Goal: Task Accomplishment & Management: Use online tool/utility

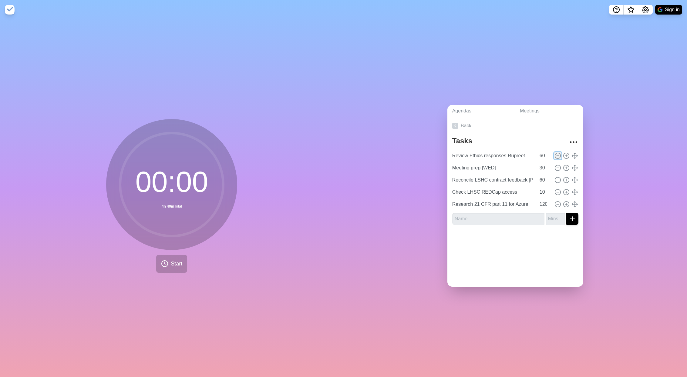
click at [557, 156] on line at bounding box center [558, 156] width 2 height 0
type input "Meeting prep [WED]"
type input "30"
type input "Reconcile LSHC contract feedback [PERSON_NAME] + sent contract to LHSC"
type input "60"
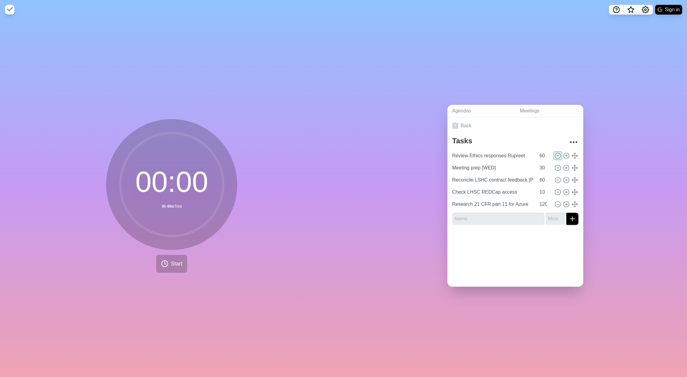
type input "Check LHSC REDCap access"
type input "10"
type input "Research 21 CFR part 11 for Azure"
type input "120"
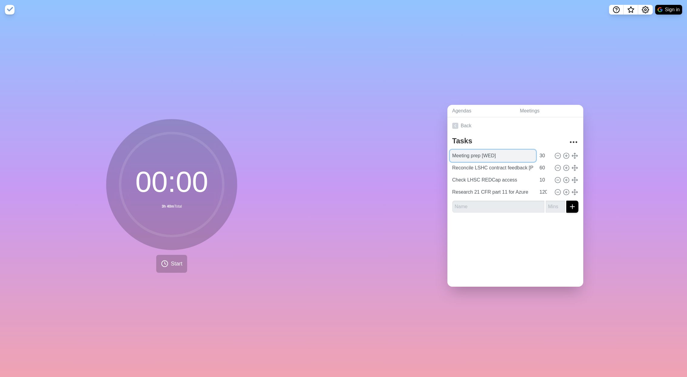
click at [495, 155] on input "Meeting prep [WED]" at bounding box center [493, 156] width 86 height 12
click at [454, 155] on input "Meeting prep [THU]" at bounding box center [493, 156] width 86 height 12
click at [453, 155] on input "Meeting prep [THU]" at bounding box center [493, 156] width 86 height 12
type input "E-mail/Task clean-up + Meeting prep [THU]"
click at [521, 179] on input "Check LHSC REDCap access" at bounding box center [493, 180] width 86 height 12
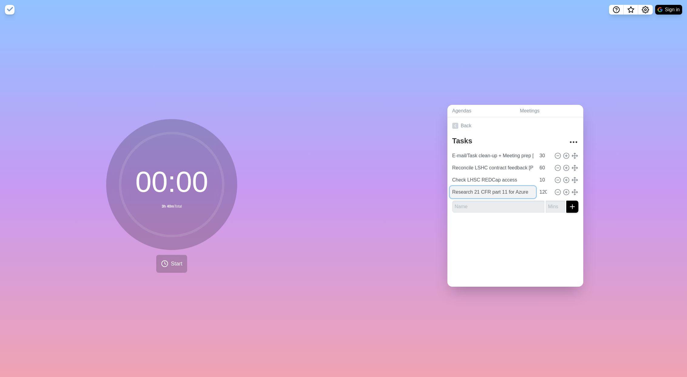
click at [528, 193] on input "Research 21 CFR part 11 for Azure" at bounding box center [493, 192] width 86 height 12
click at [538, 231] on div at bounding box center [515, 230] width 136 height 24
click at [573, 179] on icon at bounding box center [574, 180] width 7 height 7
type input "Check LHSC REDCap access"
type input "10"
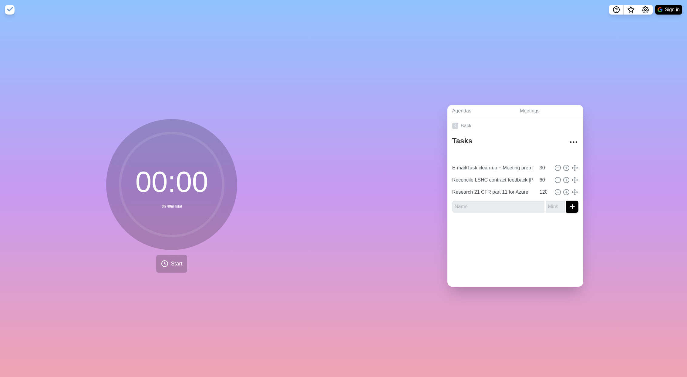
type input "E-mail/Task clean-up + Meeting prep [THU]"
type input "30"
type input "Reconcile LSHC contract feedback [PERSON_NAME] + sent contract to LHSC"
type input "60"
drag, startPoint x: 574, startPoint y: 180, endPoint x: 572, endPoint y: 156, distance: 24.6
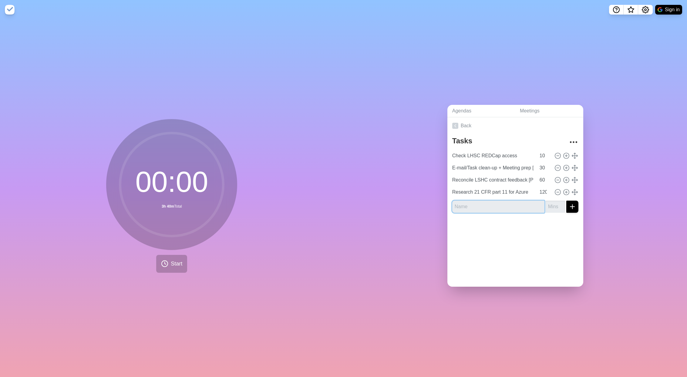
click at [469, 205] on input "text" at bounding box center [498, 207] width 92 height 12
type input "F"
type input "[PERSON_NAME] document & message review"
click at [554, 207] on input "number" at bounding box center [555, 207] width 19 height 12
type input "60"
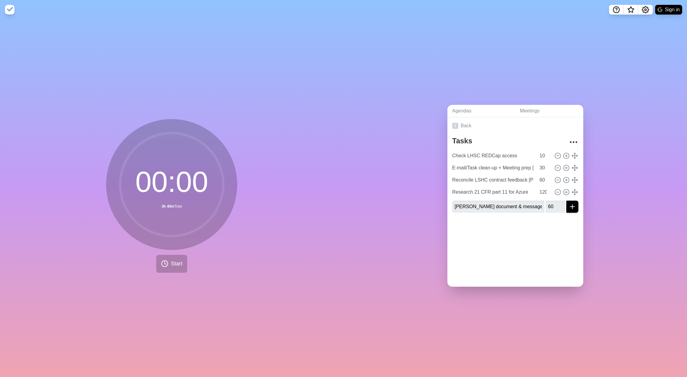
click at [580, 208] on div "Tasks Check LHSC REDCap access 10 E-mail/Task clean-up + Meeting prep [THU] 30 …" at bounding box center [515, 175] width 136 height 83
click at [574, 208] on icon "submit" at bounding box center [572, 206] width 7 height 7
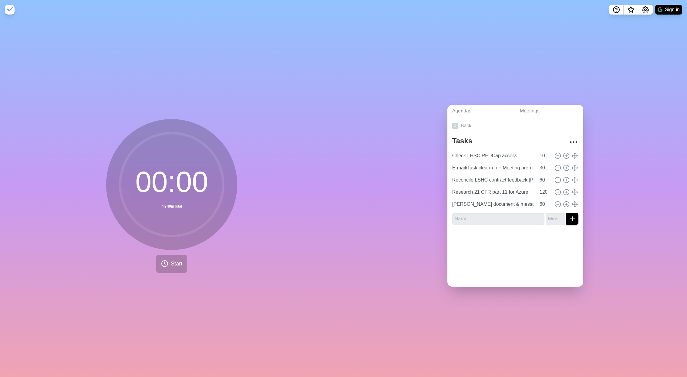
click at [430, 234] on div "Agendas Meetings Back Tasks Check LHSC REDCap access 10 E-mail/Task clean-up + …" at bounding box center [516, 198] width 344 height 358
